Goal: Information Seeking & Learning: Learn about a topic

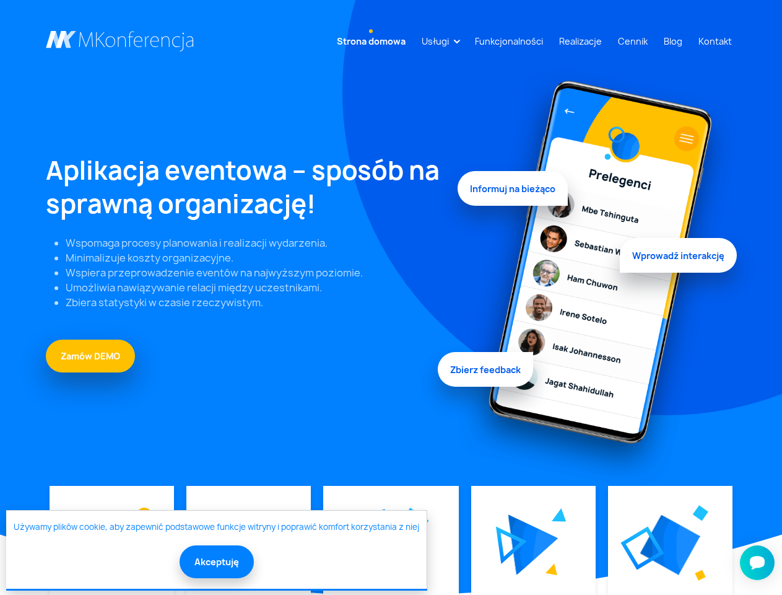
click at [438, 41] on link "Usługi" at bounding box center [435, 41] width 37 height 23
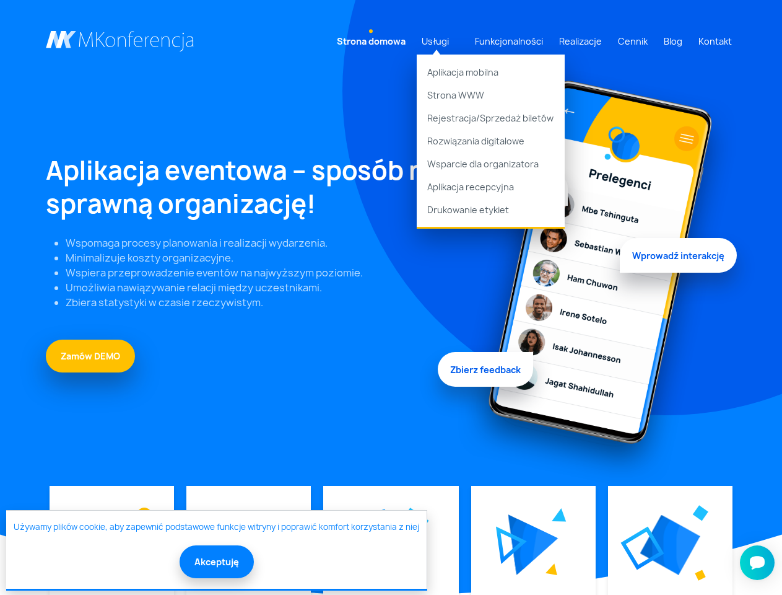
click at [533, 545] on img at bounding box center [534, 544] width 50 height 61
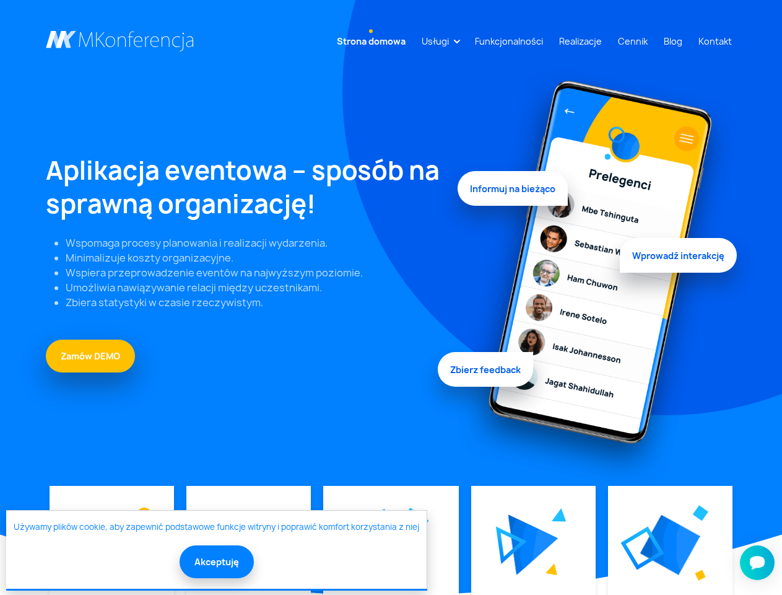
click at [670, 545] on img at bounding box center [671, 545] width 60 height 60
click at [216, 561] on button "Akceptuję" at bounding box center [217, 561] width 74 height 33
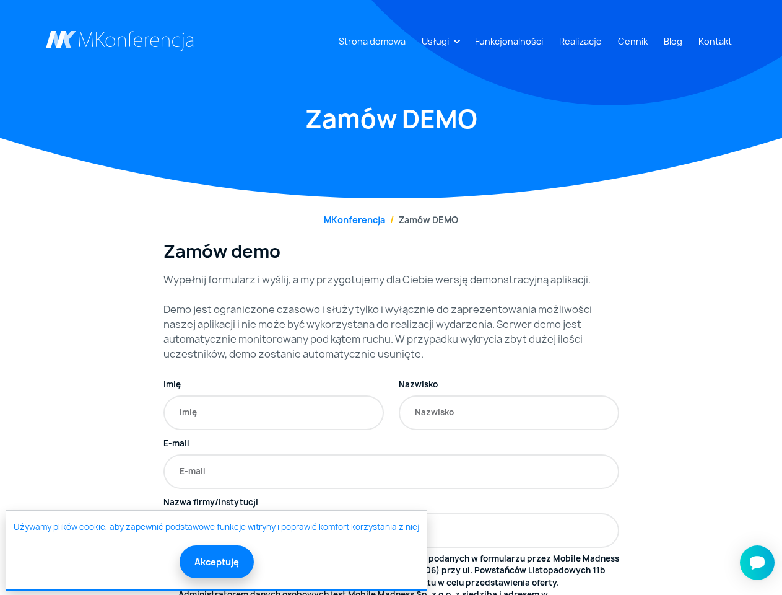
click at [438, 41] on link "Usługi" at bounding box center [435, 41] width 37 height 23
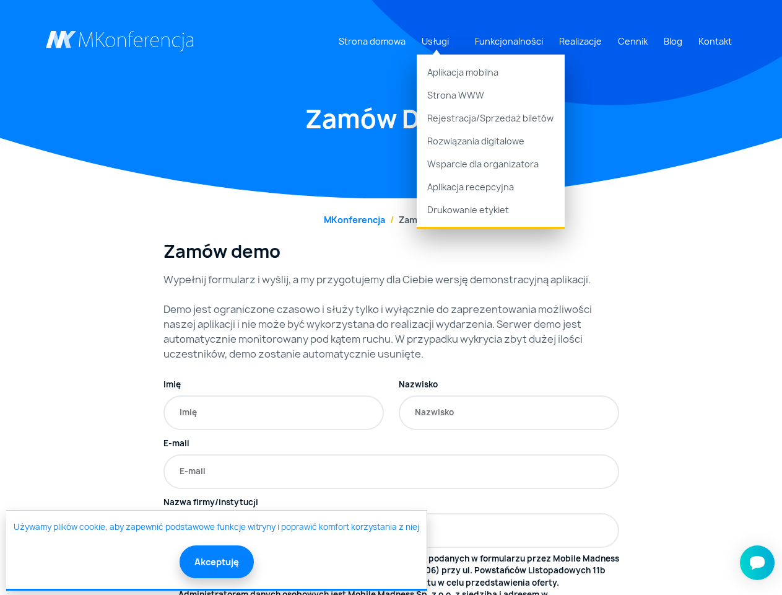
click at [216, 561] on button "Akceptuję" at bounding box center [217, 561] width 74 height 33
